Goal: Task Accomplishment & Management: Manage account settings

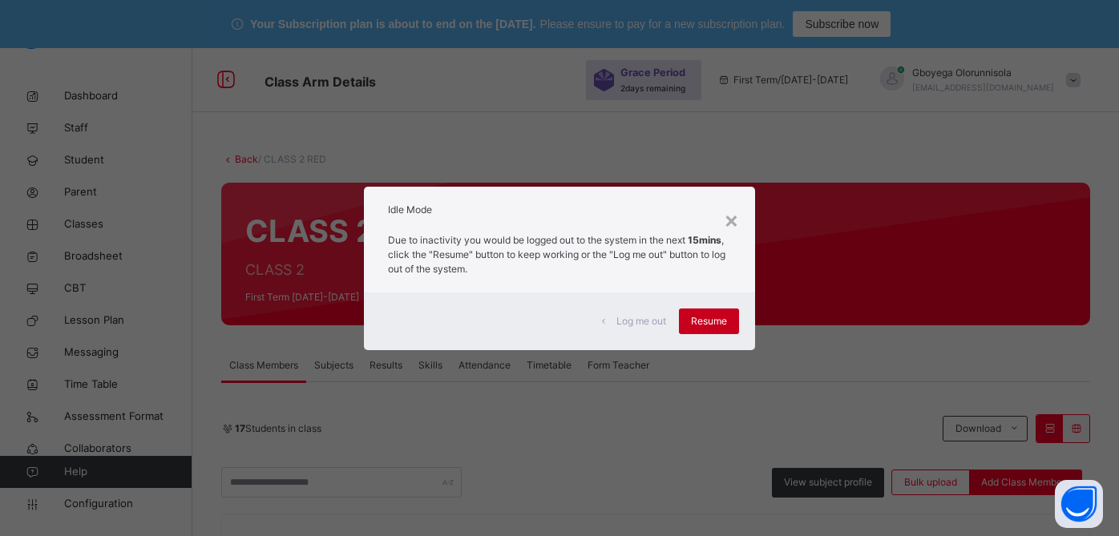
click at [698, 319] on span "Resume" at bounding box center [709, 321] width 36 height 14
click at [698, 422] on div "17 Students in class" at bounding box center [578, 429] width 714 height 14
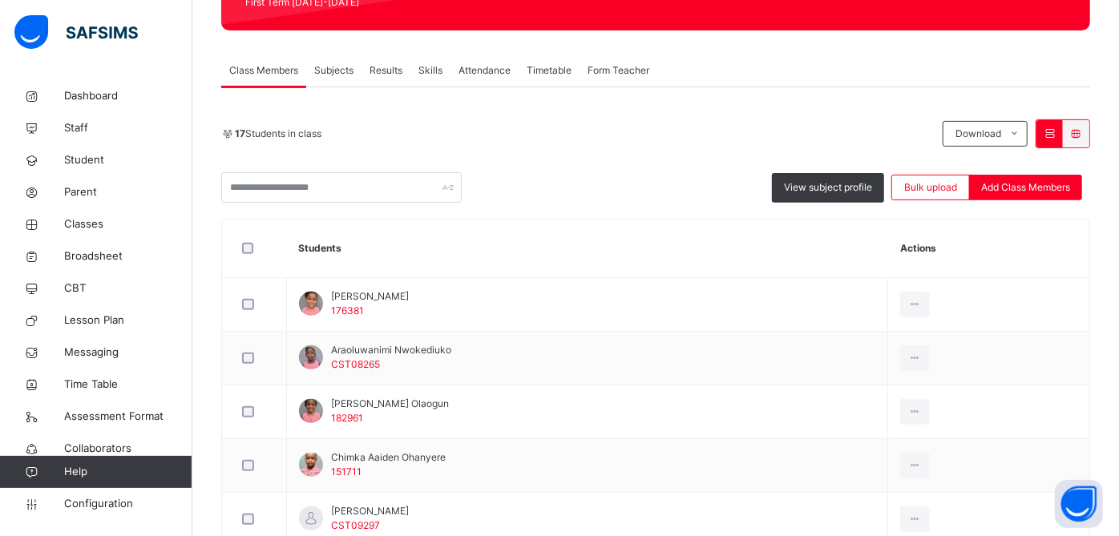
scroll to position [56, 0]
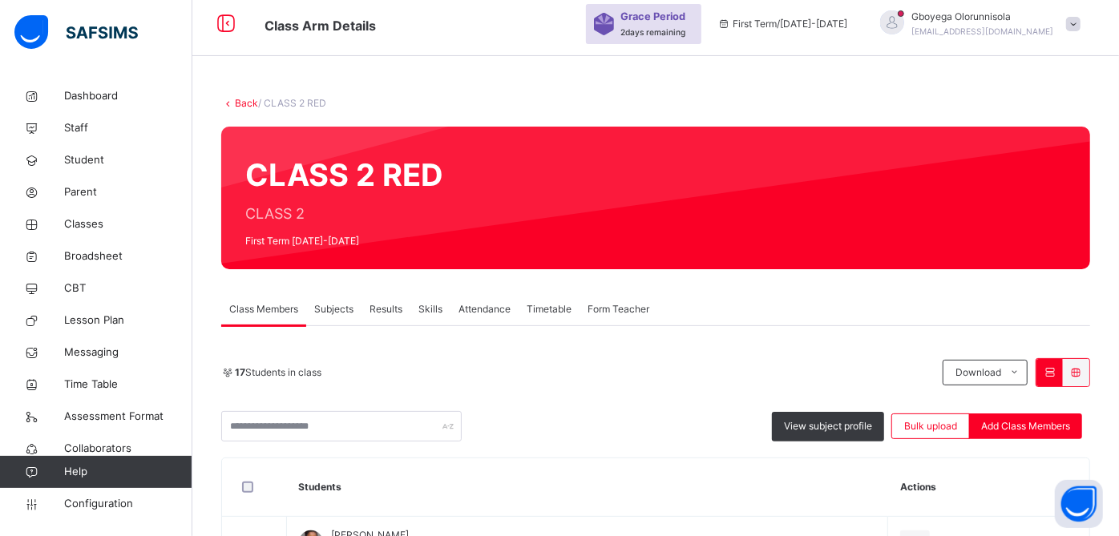
click at [245, 104] on link "Back" at bounding box center [246, 103] width 23 height 12
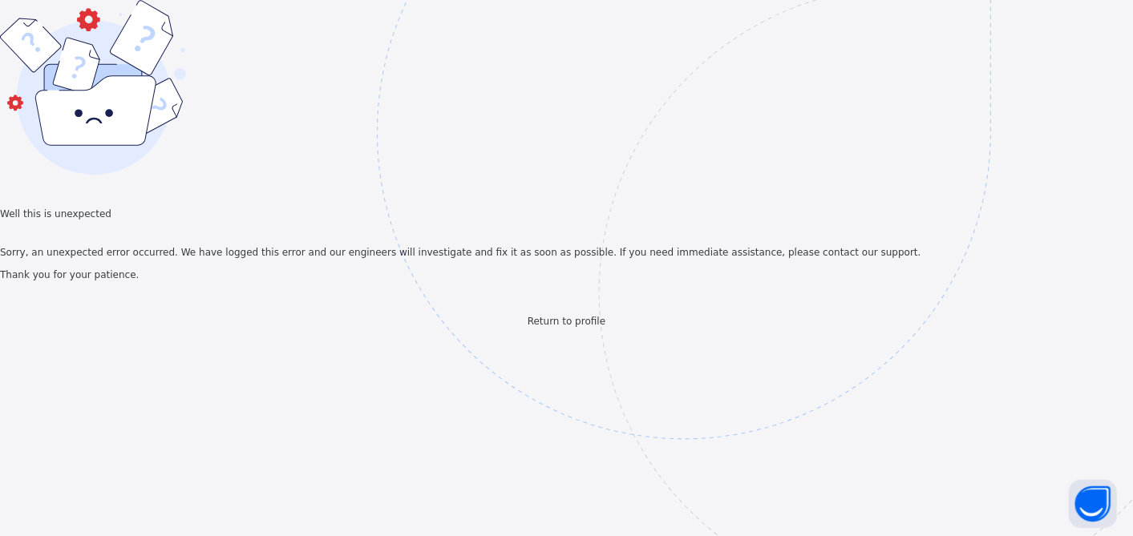
click at [567, 327] on span "Return to profile" at bounding box center [567, 321] width 78 height 11
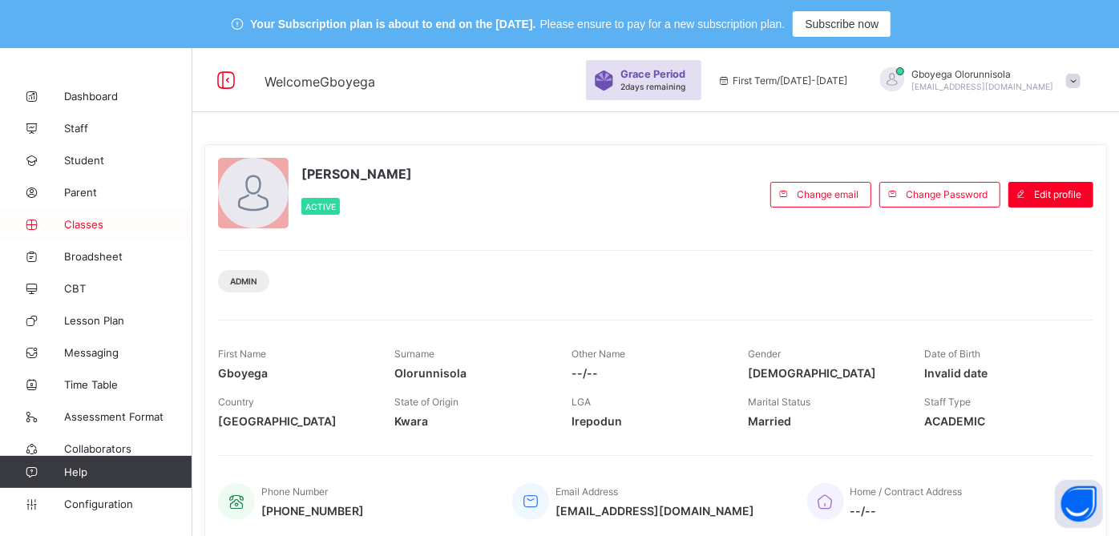
click at [88, 222] on span "Classes" at bounding box center [128, 224] width 128 height 13
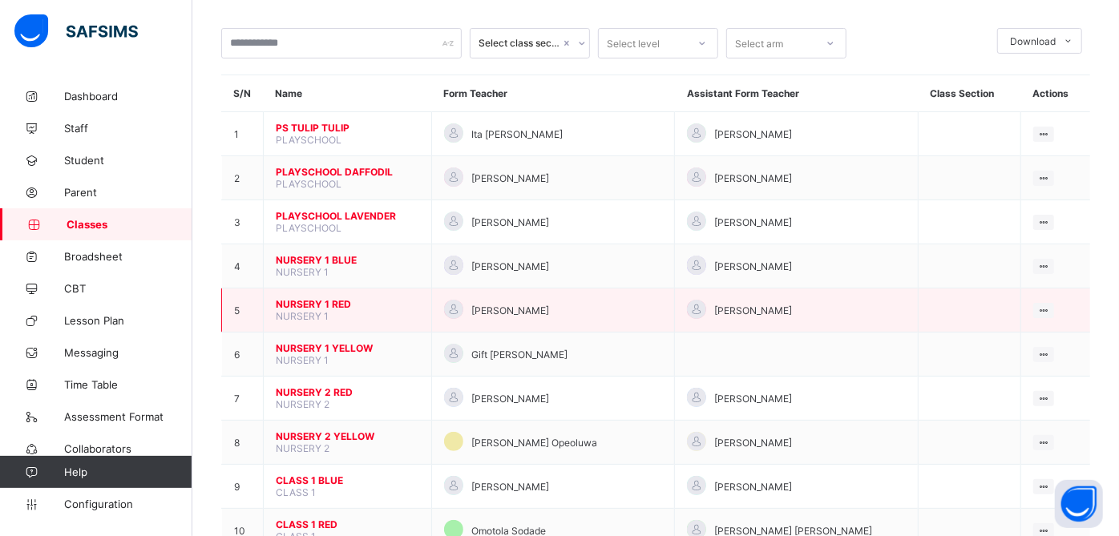
scroll to position [131, 0]
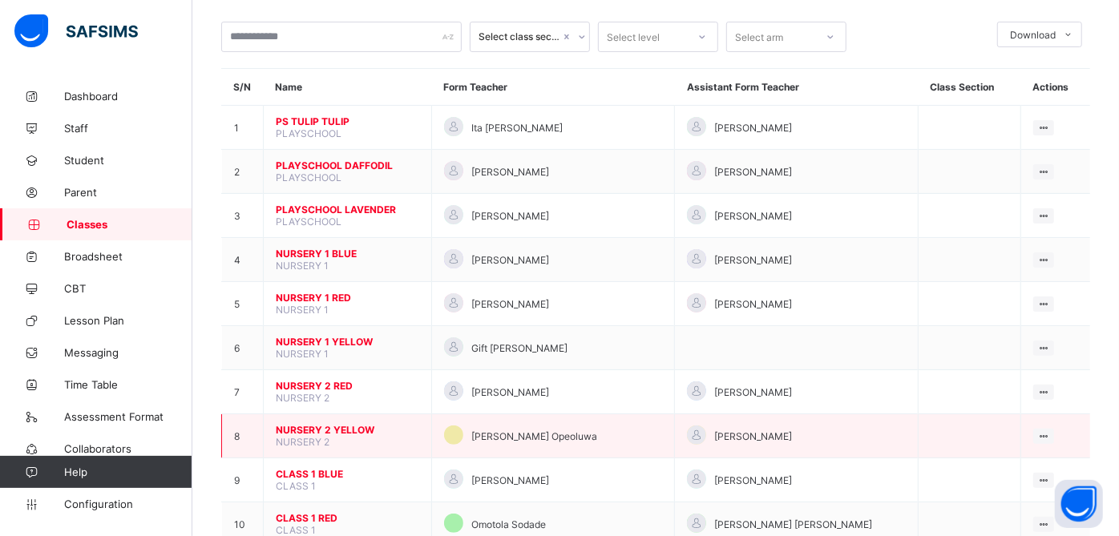
click at [348, 424] on span "NURSERY 2 YELLOW" at bounding box center [348, 430] width 144 height 12
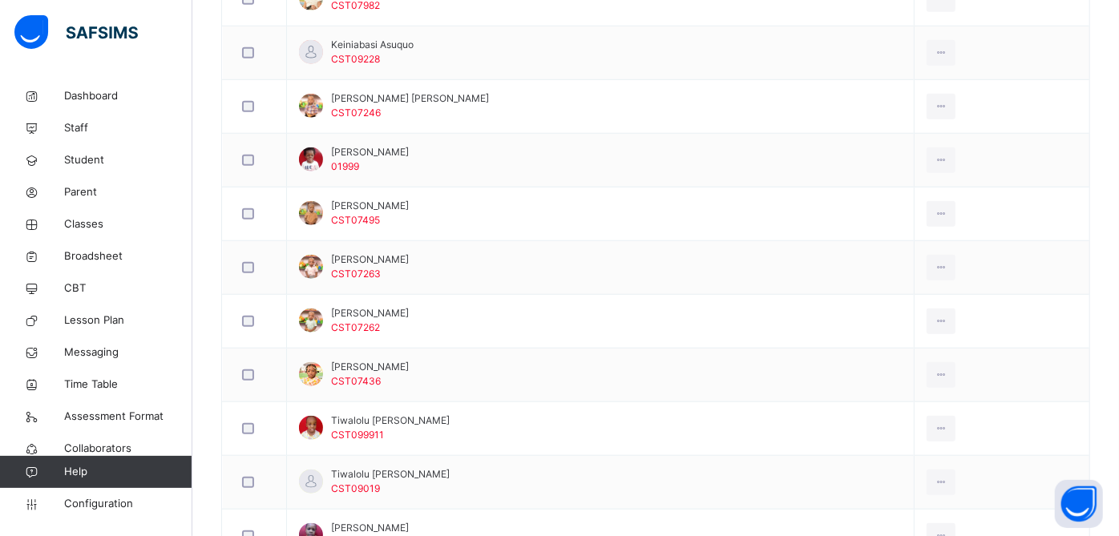
scroll to position [839, 0]
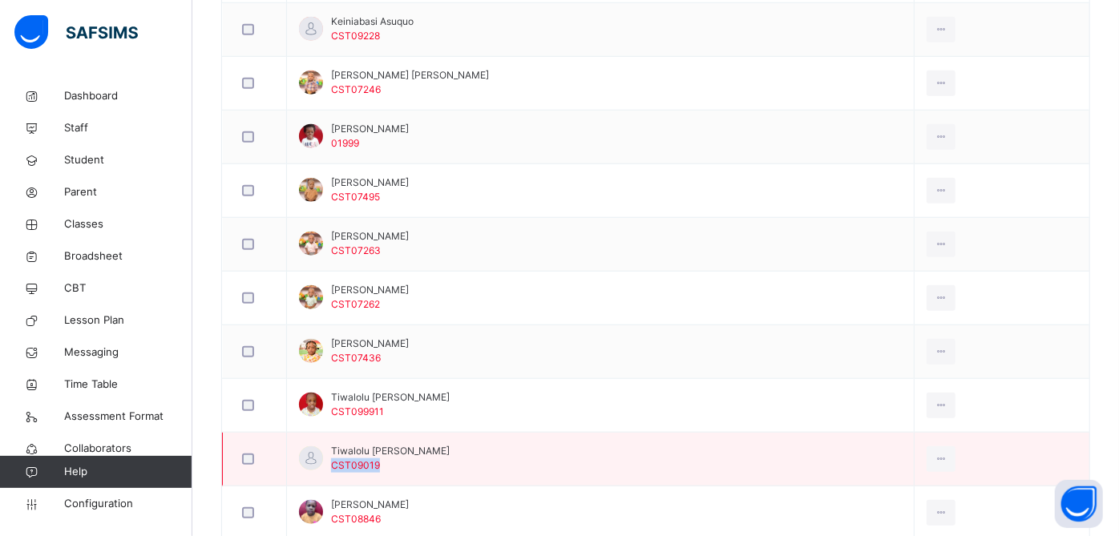
drag, startPoint x: 332, startPoint y: 459, endPoint x: 384, endPoint y: 464, distance: 52.3
click at [384, 464] on div "Tiwalolu [PERSON_NAME] CST09019" at bounding box center [390, 458] width 119 height 29
copy span "CST09019"
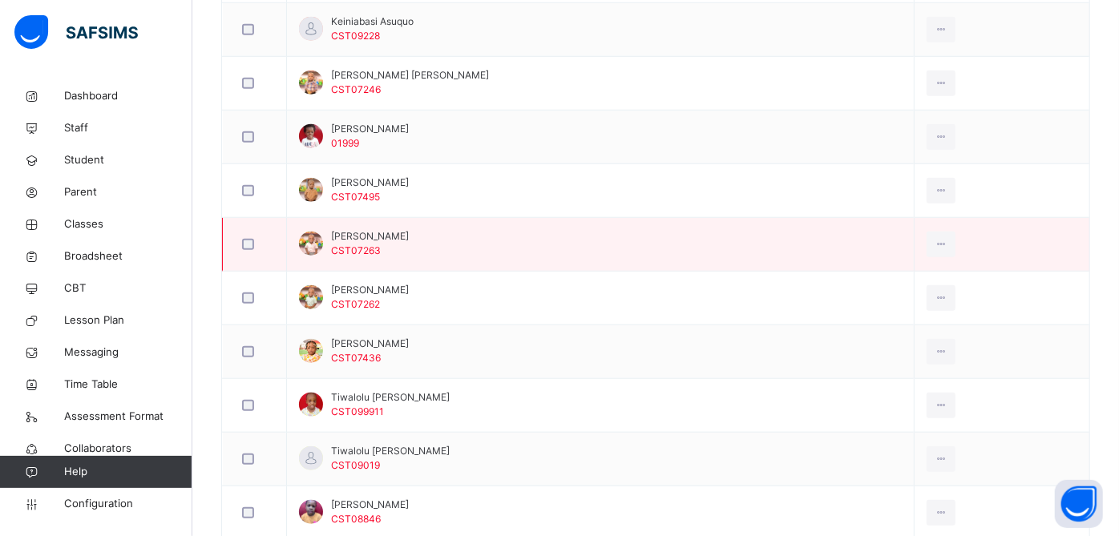
click at [397, 263] on td "[PERSON_NAME] CST07263" at bounding box center [601, 245] width 628 height 54
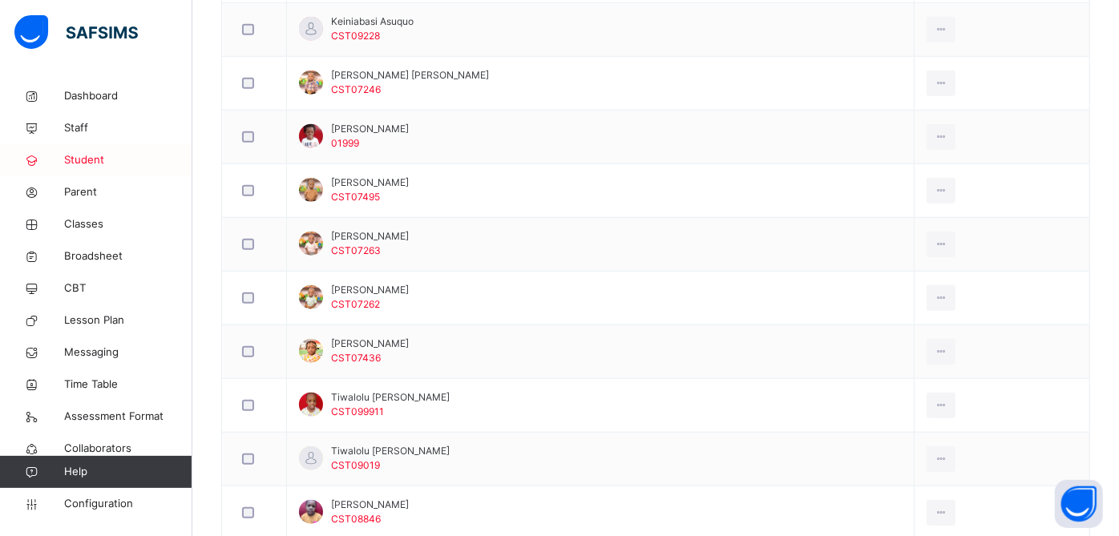
click at [94, 159] on span "Student" at bounding box center [128, 160] width 128 height 16
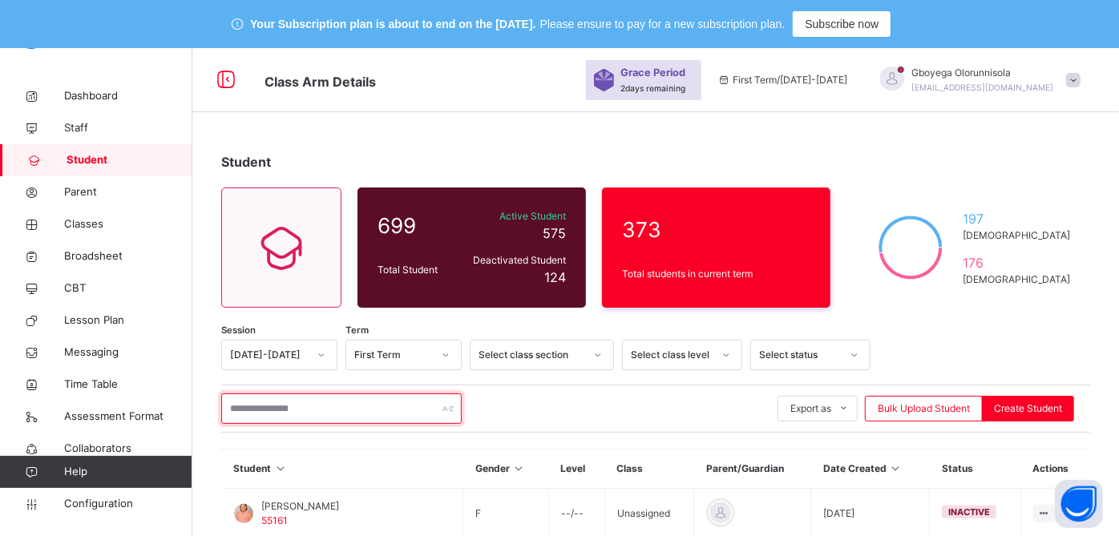
click at [321, 410] on input "text" at bounding box center [341, 409] width 241 height 30
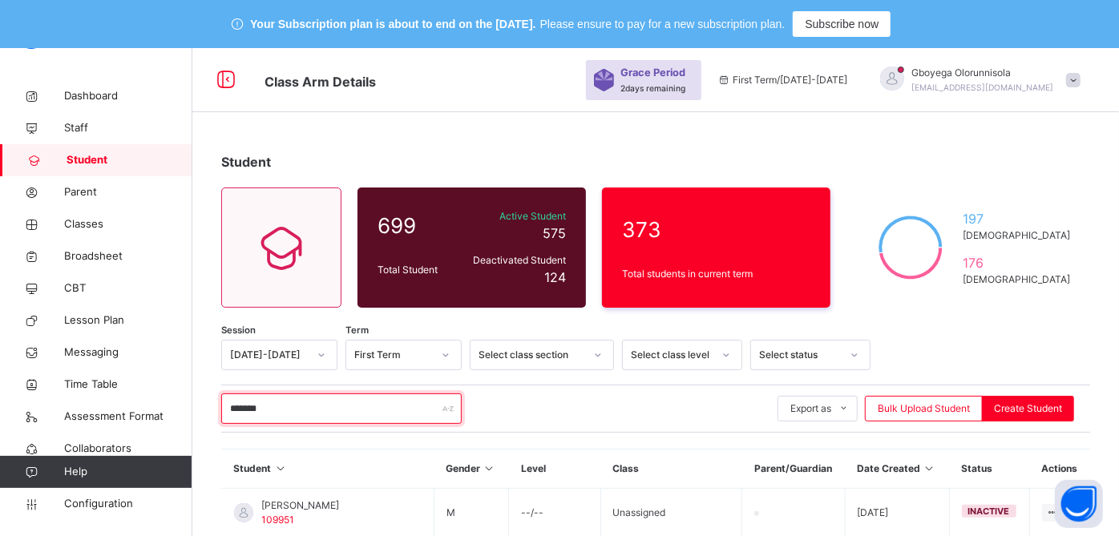
type input "******"
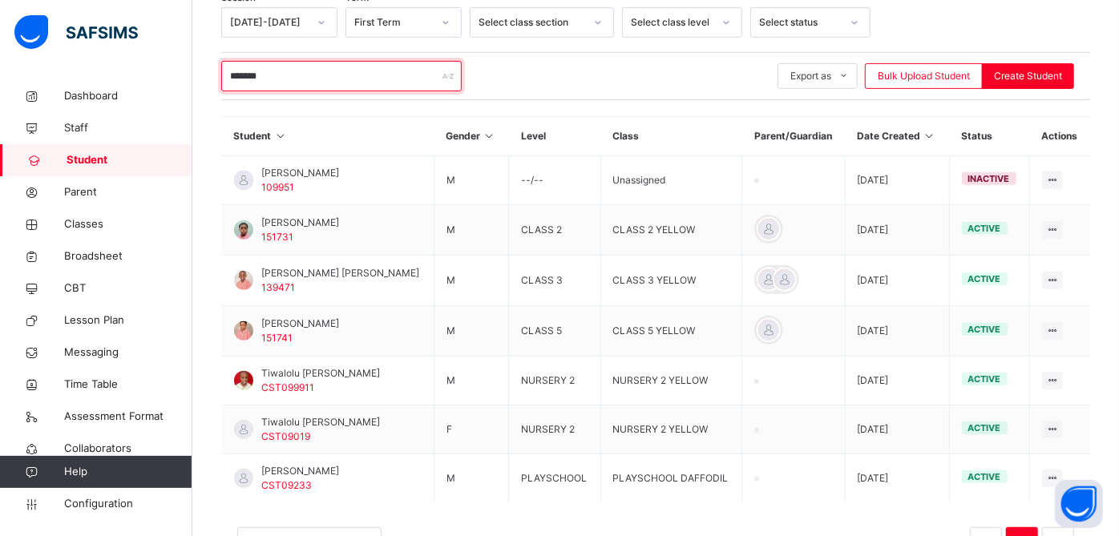
scroll to position [343, 0]
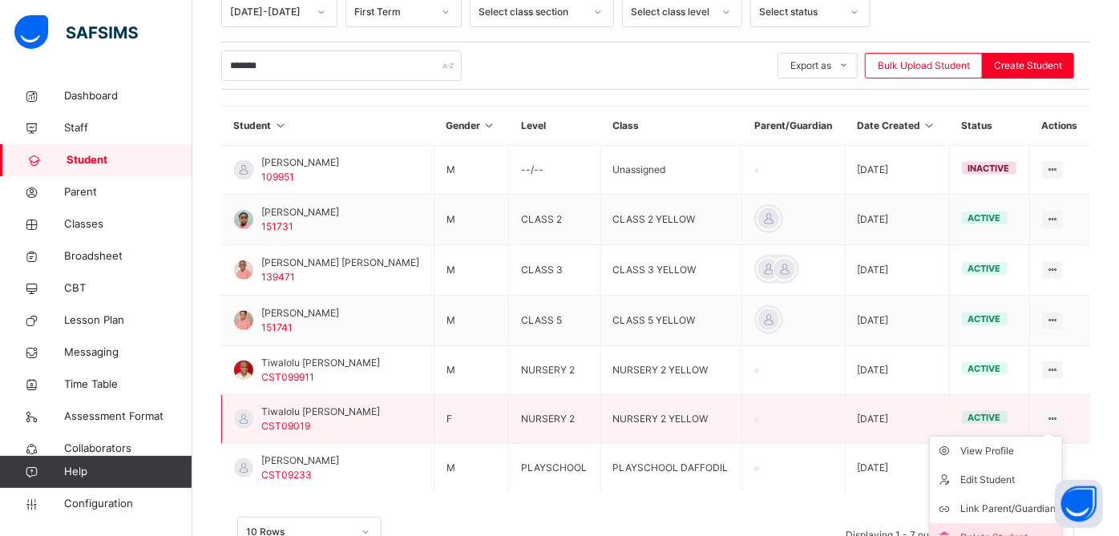
click at [1014, 530] on div "Delete Student" at bounding box center [1007, 538] width 95 height 16
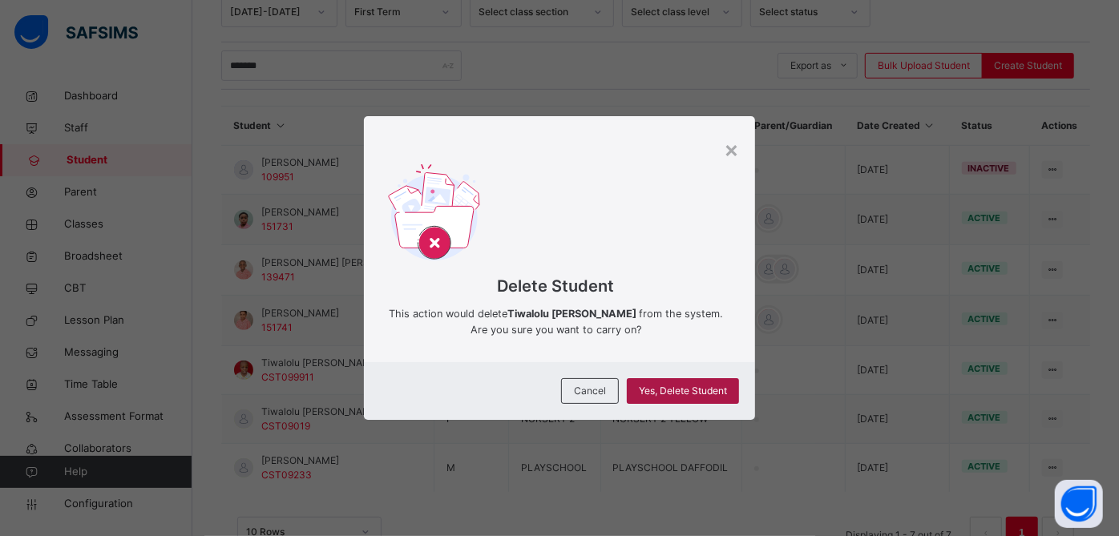
click at [660, 394] on span "Yes, Delete Student" at bounding box center [683, 391] width 88 height 14
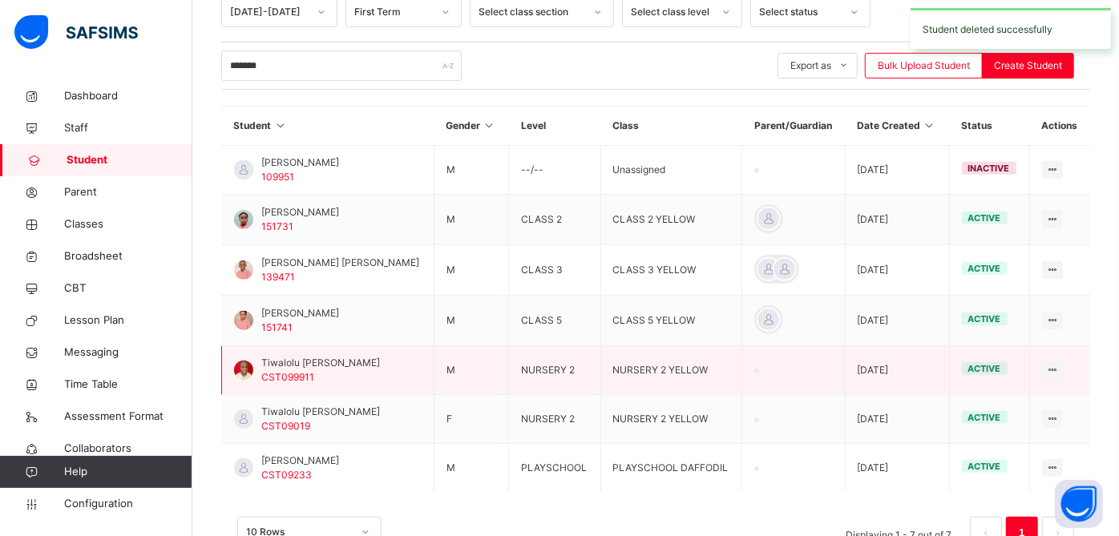
click at [286, 356] on span "Tiwalolu [PERSON_NAME]" at bounding box center [320, 363] width 119 height 14
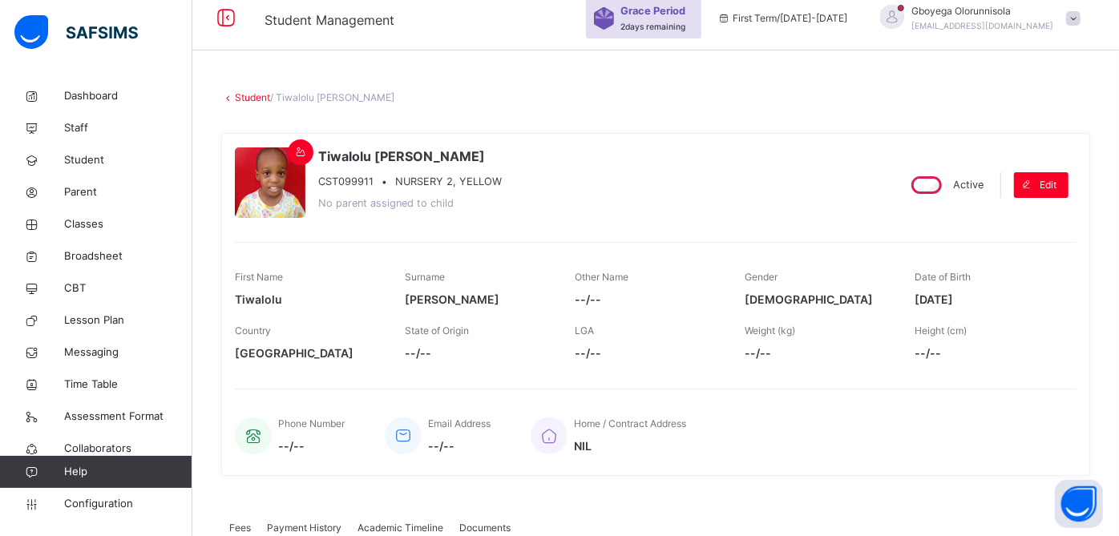
scroll to position [56, 0]
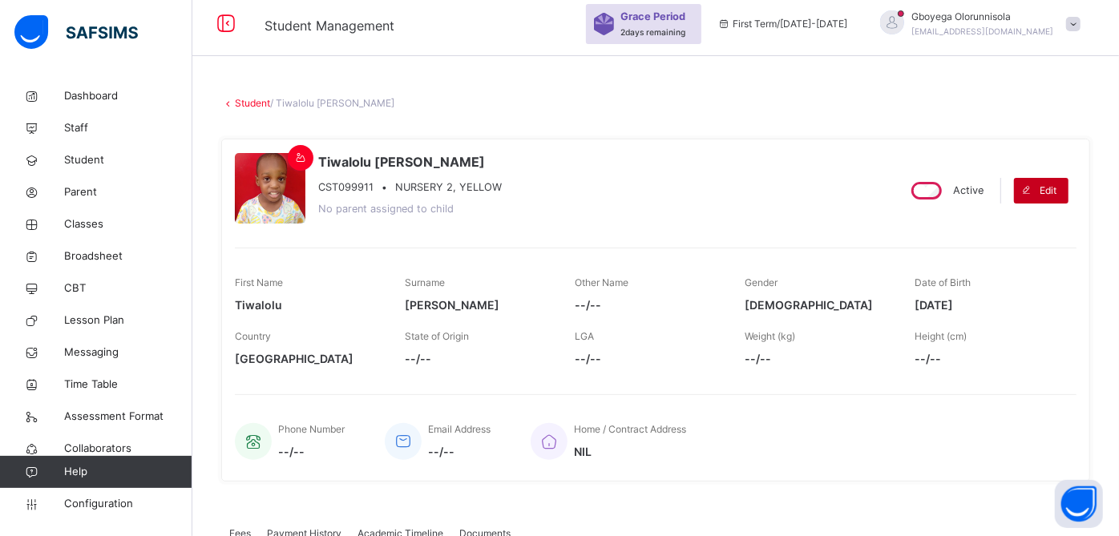
click at [1057, 184] on span "Edit" at bounding box center [1048, 191] width 17 height 14
select select "**"
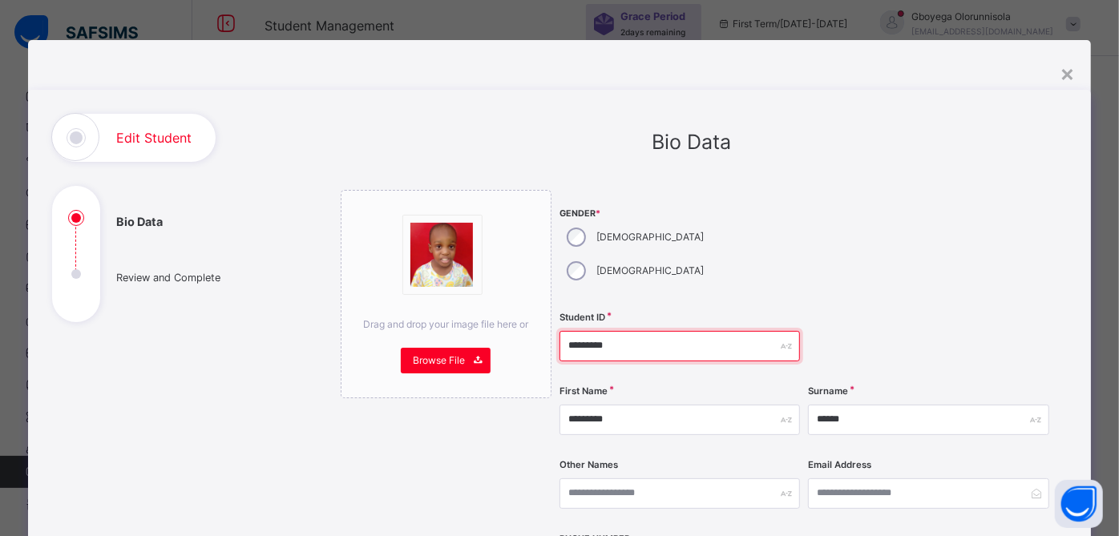
drag, startPoint x: 641, startPoint y: 321, endPoint x: 496, endPoint y: 313, distance: 145.3
paste input "text"
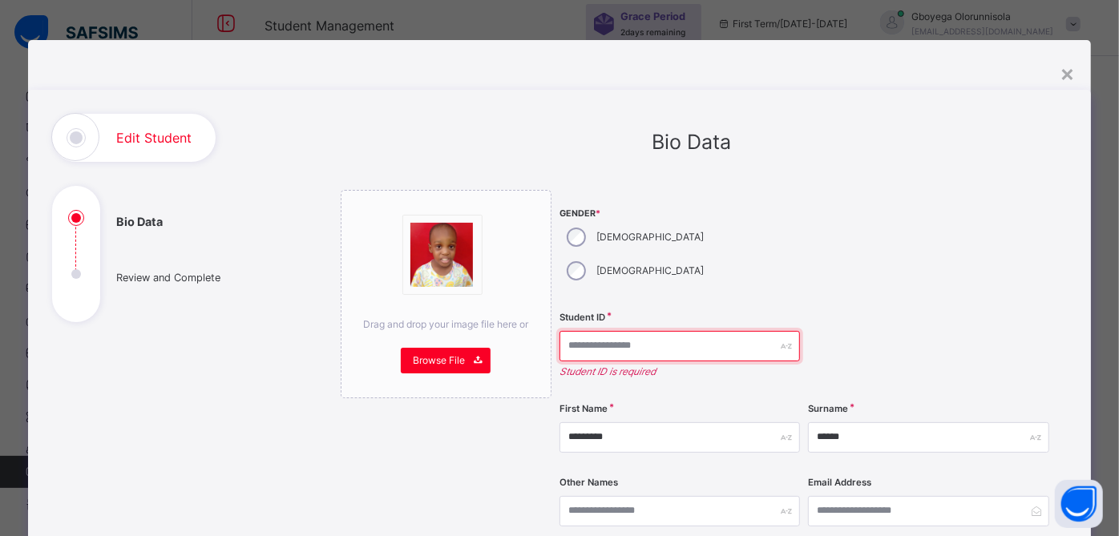
paste input "********"
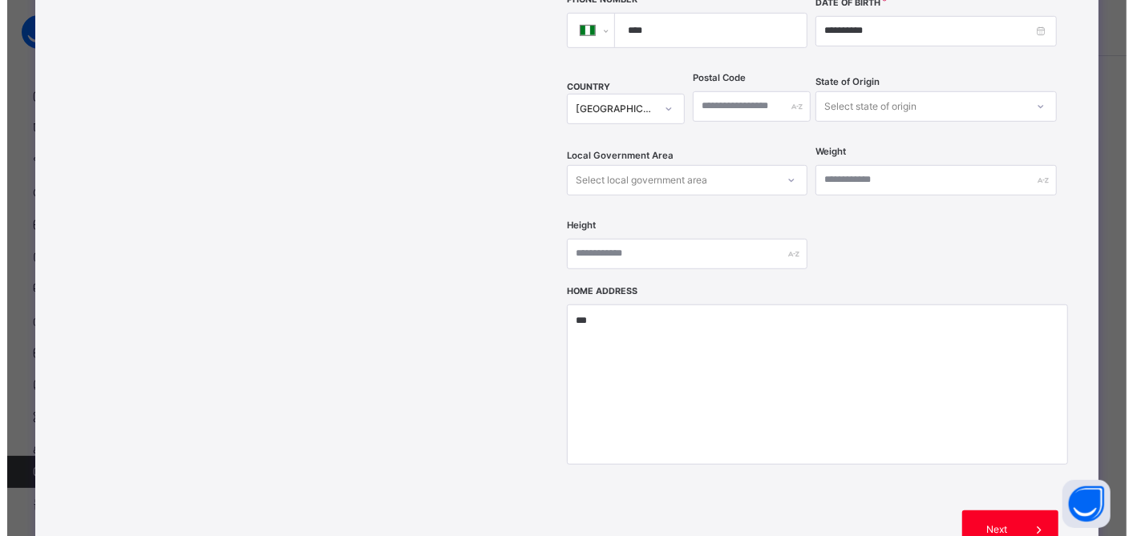
scroll to position [691, 0]
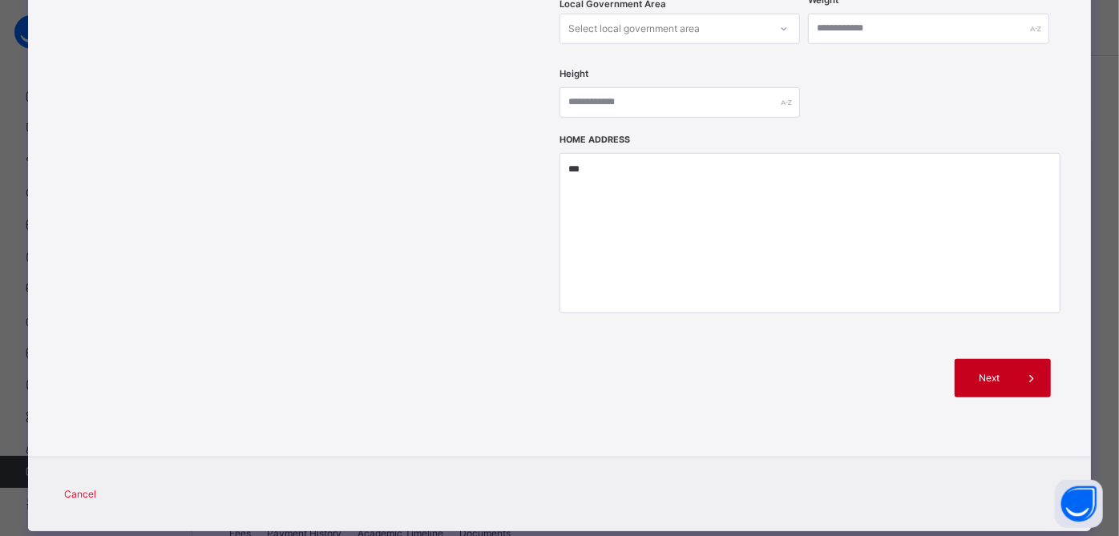
type input "********"
click at [985, 359] on div "Next" at bounding box center [1003, 378] width 96 height 38
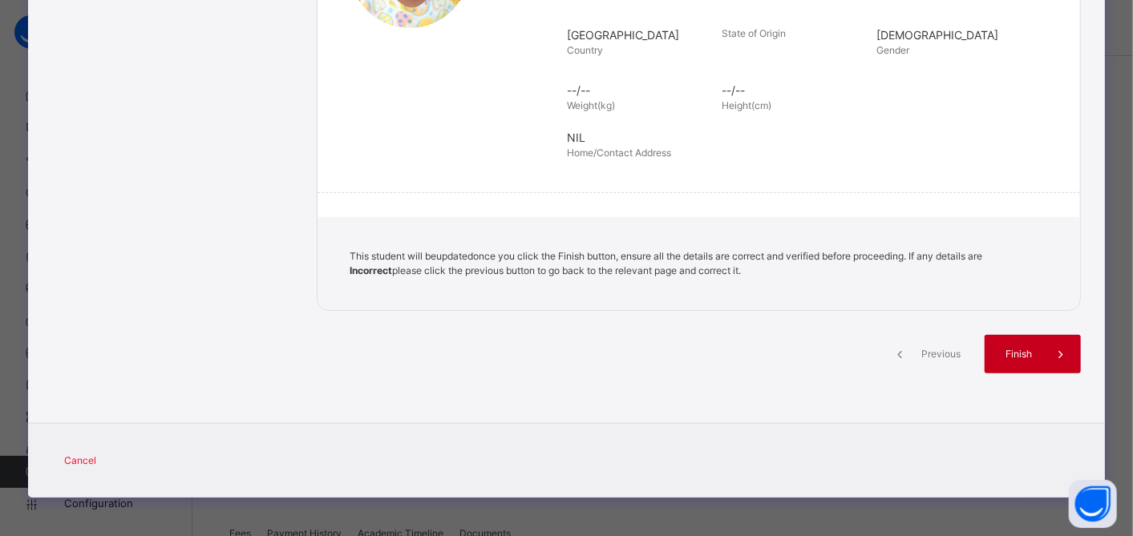
click at [1008, 358] on span "Finish" at bounding box center [1020, 354] width 46 height 14
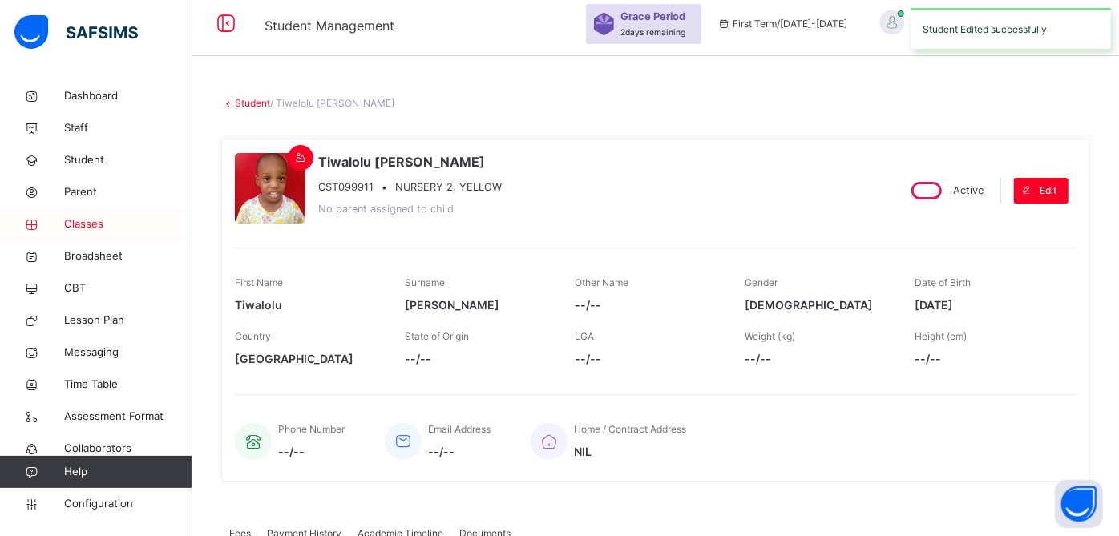
click at [77, 224] on span "Classes" at bounding box center [128, 224] width 128 height 16
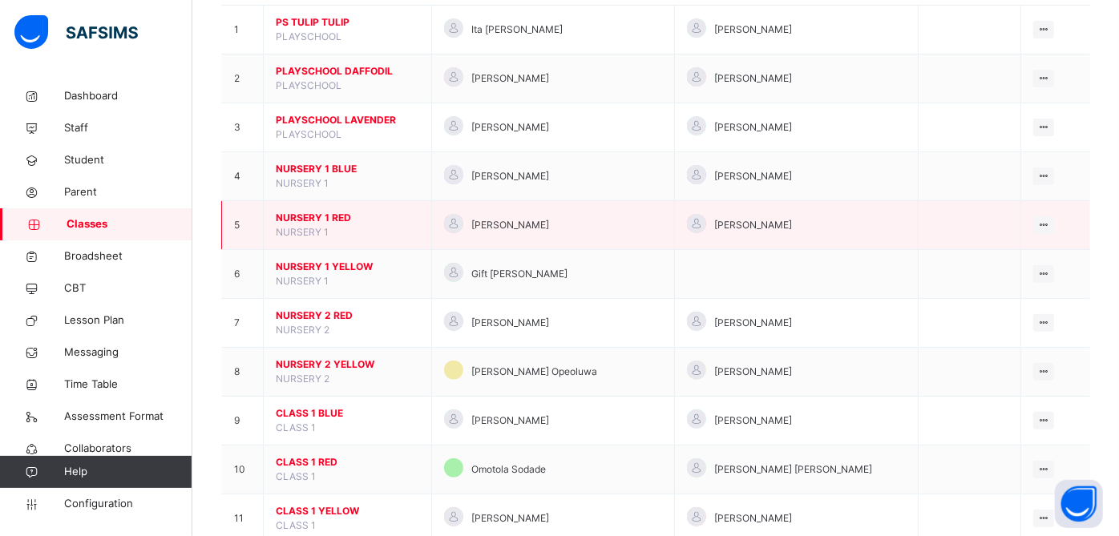
scroll to position [234, 0]
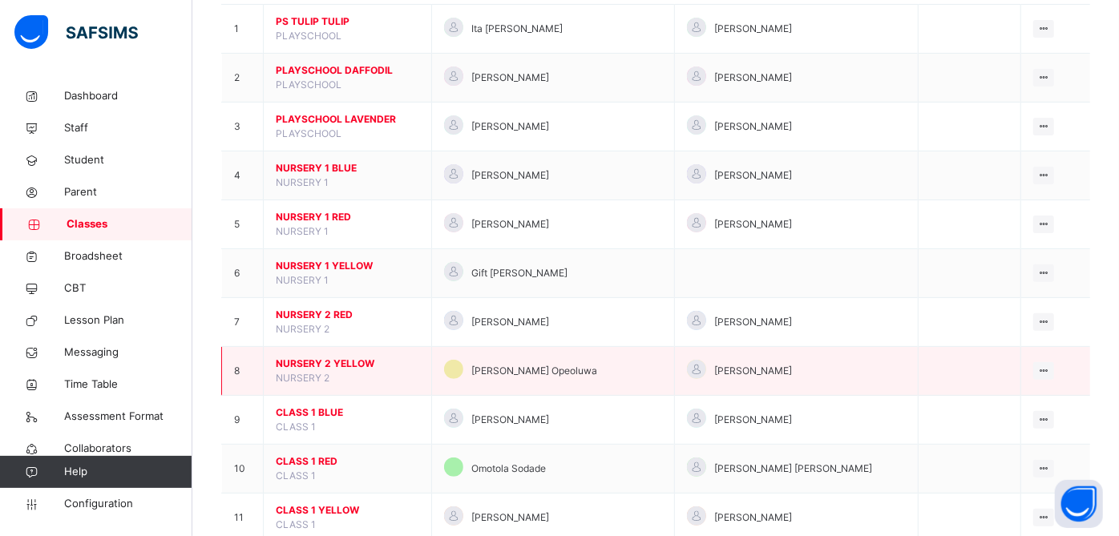
click at [338, 360] on span "NURSERY 2 YELLOW" at bounding box center [348, 364] width 144 height 14
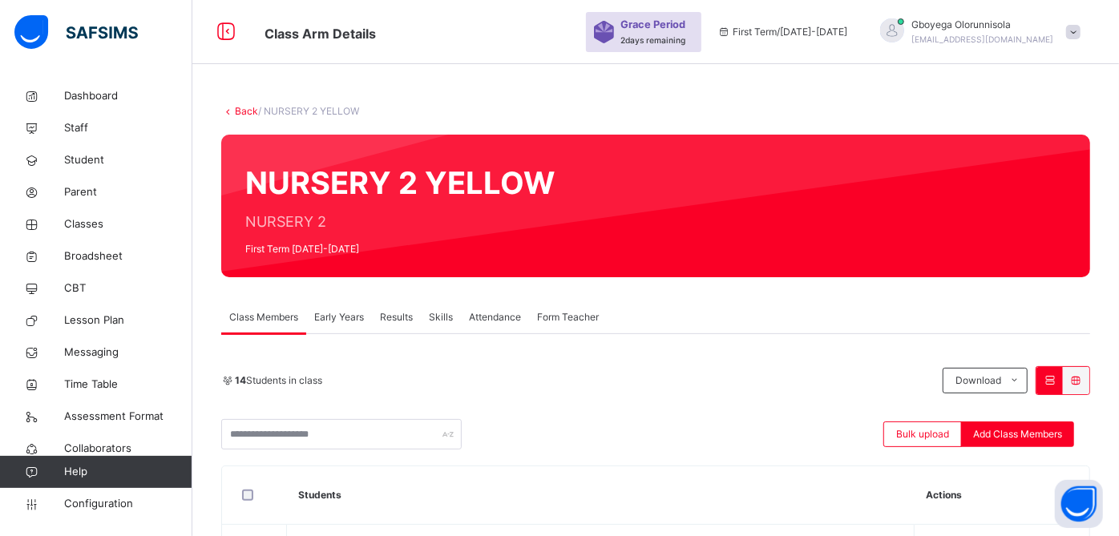
scroll to position [234, 0]
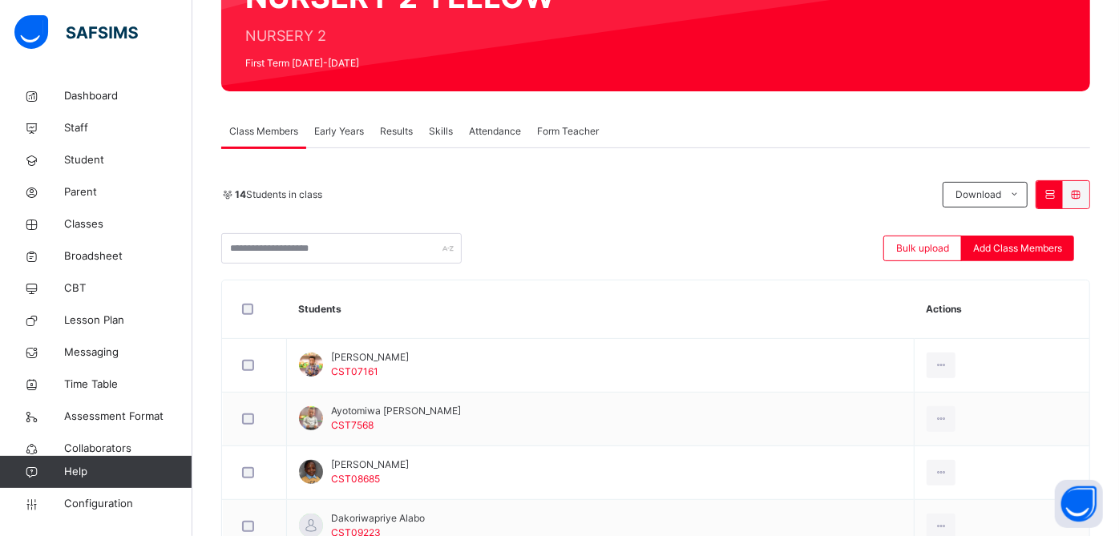
click at [499, 128] on span "Attendance" at bounding box center [495, 131] width 52 height 14
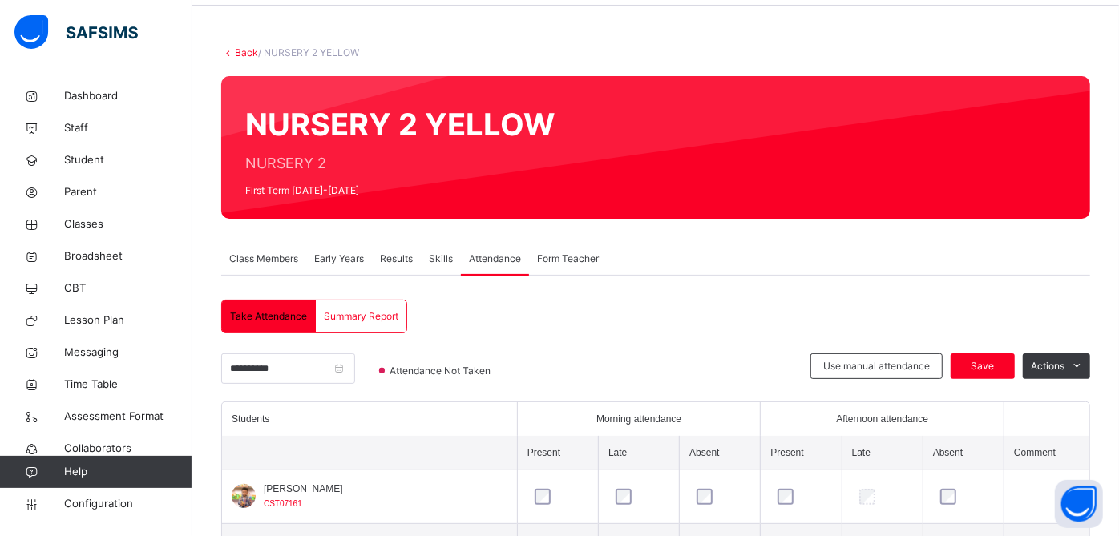
scroll to position [142, 0]
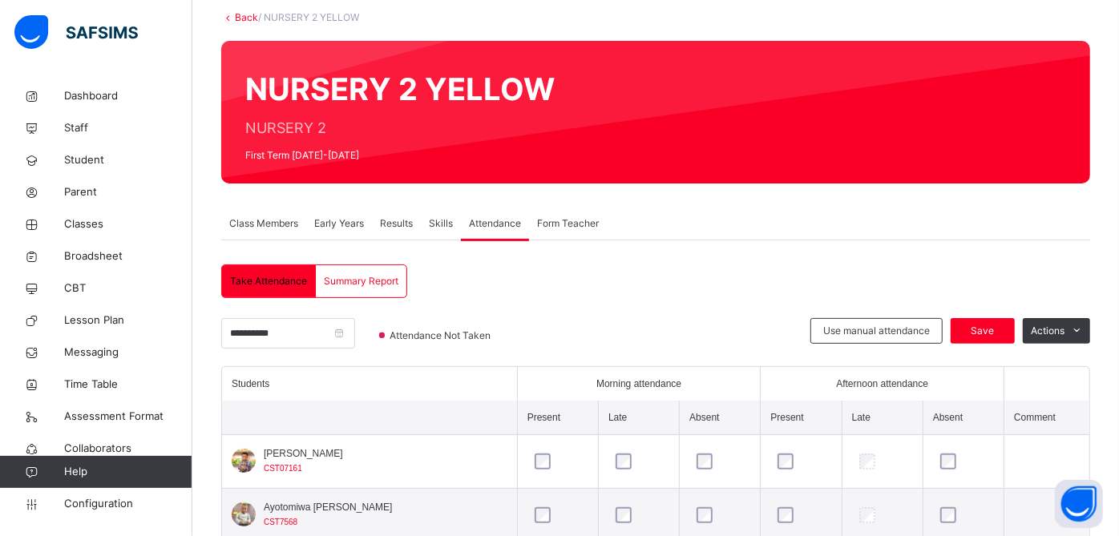
click at [247, 11] on link "Back" at bounding box center [246, 17] width 23 height 12
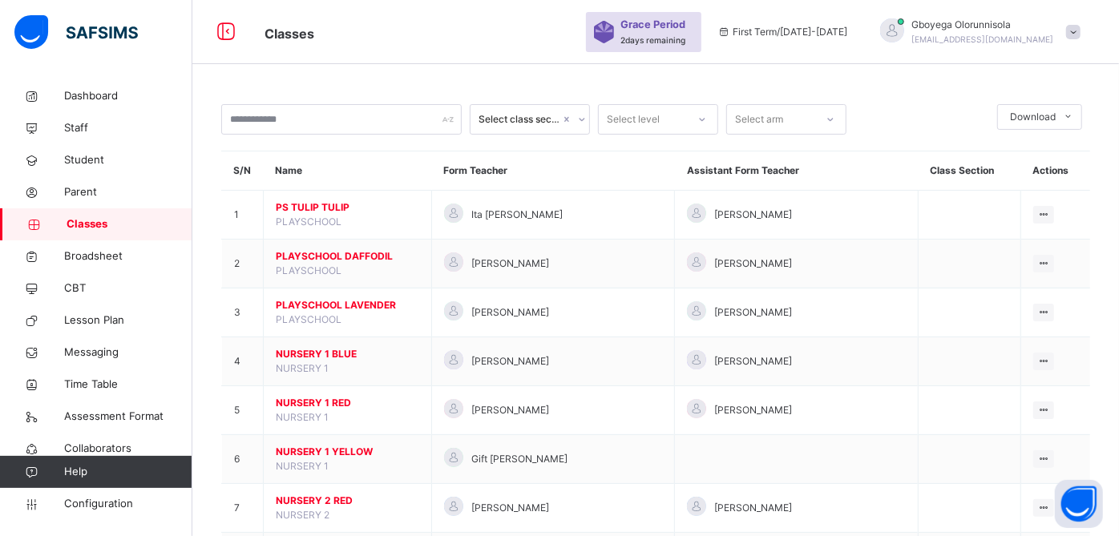
scroll to position [142, 0]
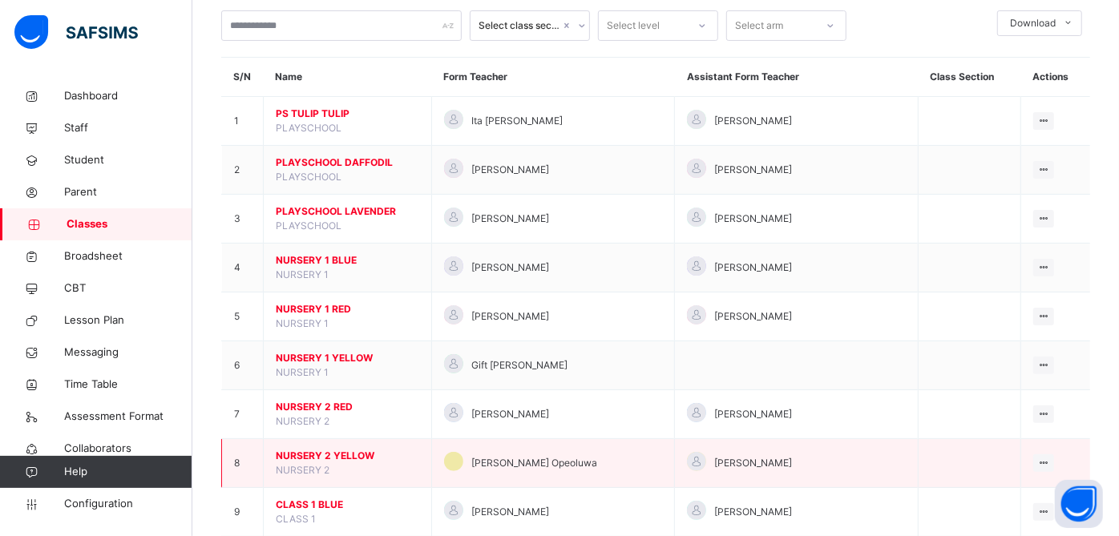
click at [320, 449] on span "NURSERY 2 YELLOW" at bounding box center [348, 456] width 144 height 14
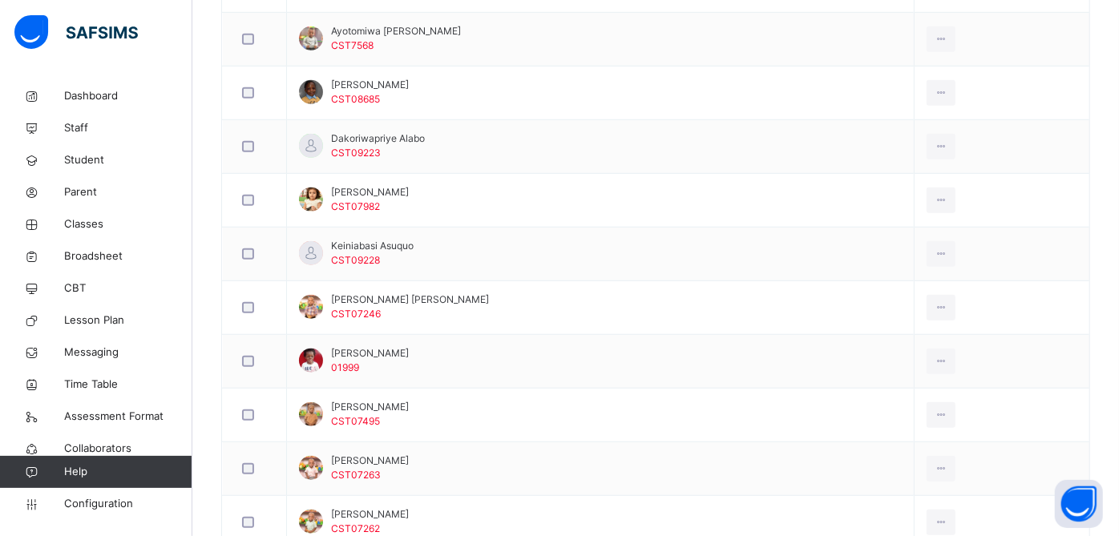
scroll to position [613, 0]
click at [92, 153] on span "Student" at bounding box center [128, 160] width 128 height 16
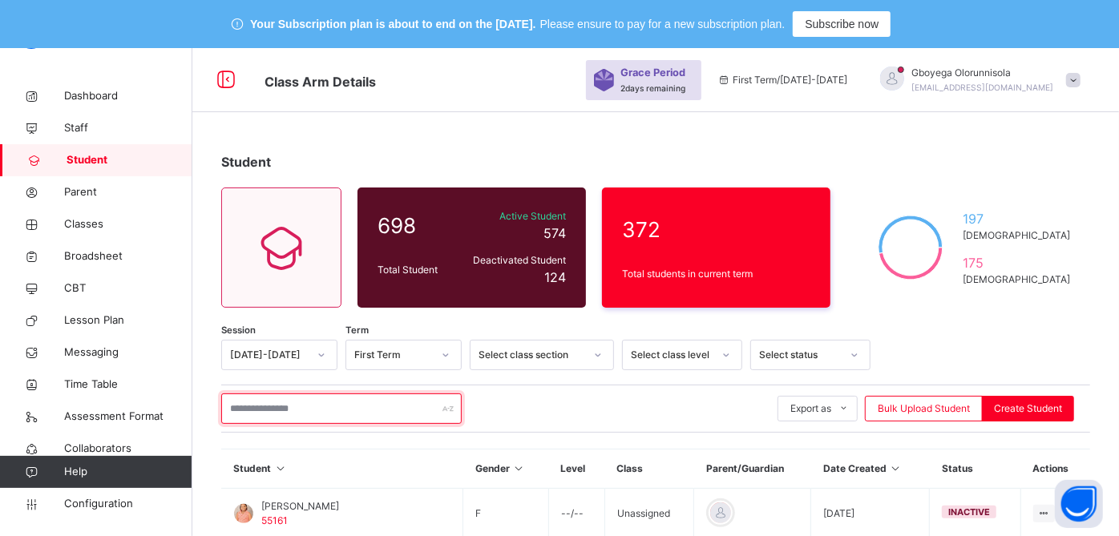
click at [279, 412] on input "text" at bounding box center [341, 409] width 241 height 30
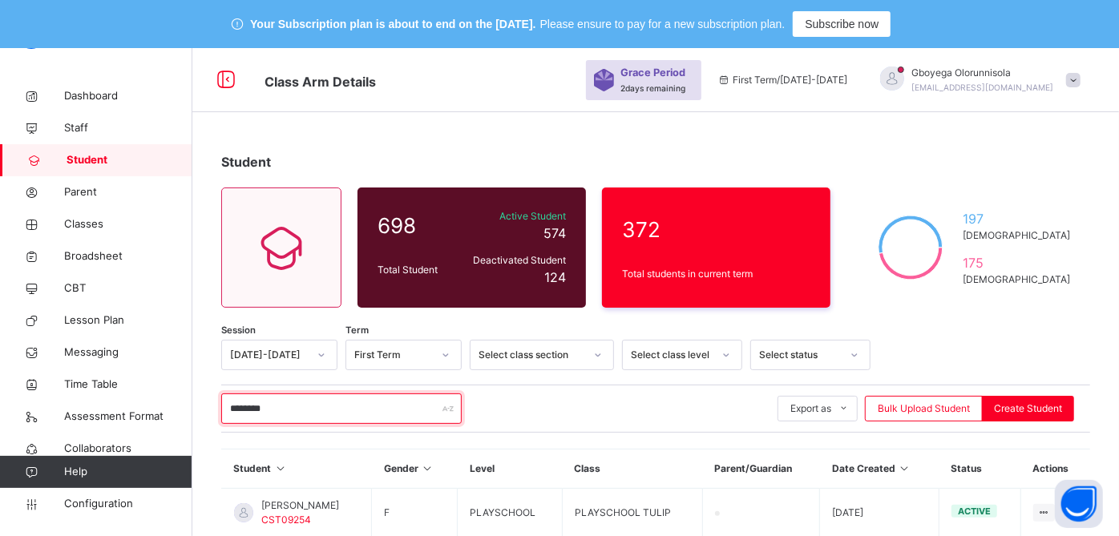
type input "********"
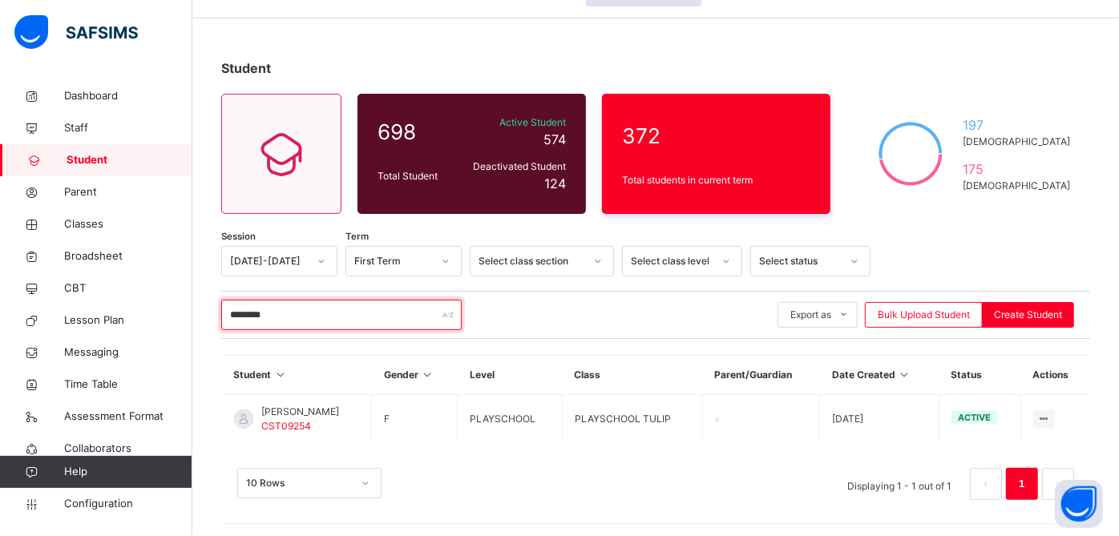
scroll to position [96, 0]
